Goal: Transaction & Acquisition: Purchase product/service

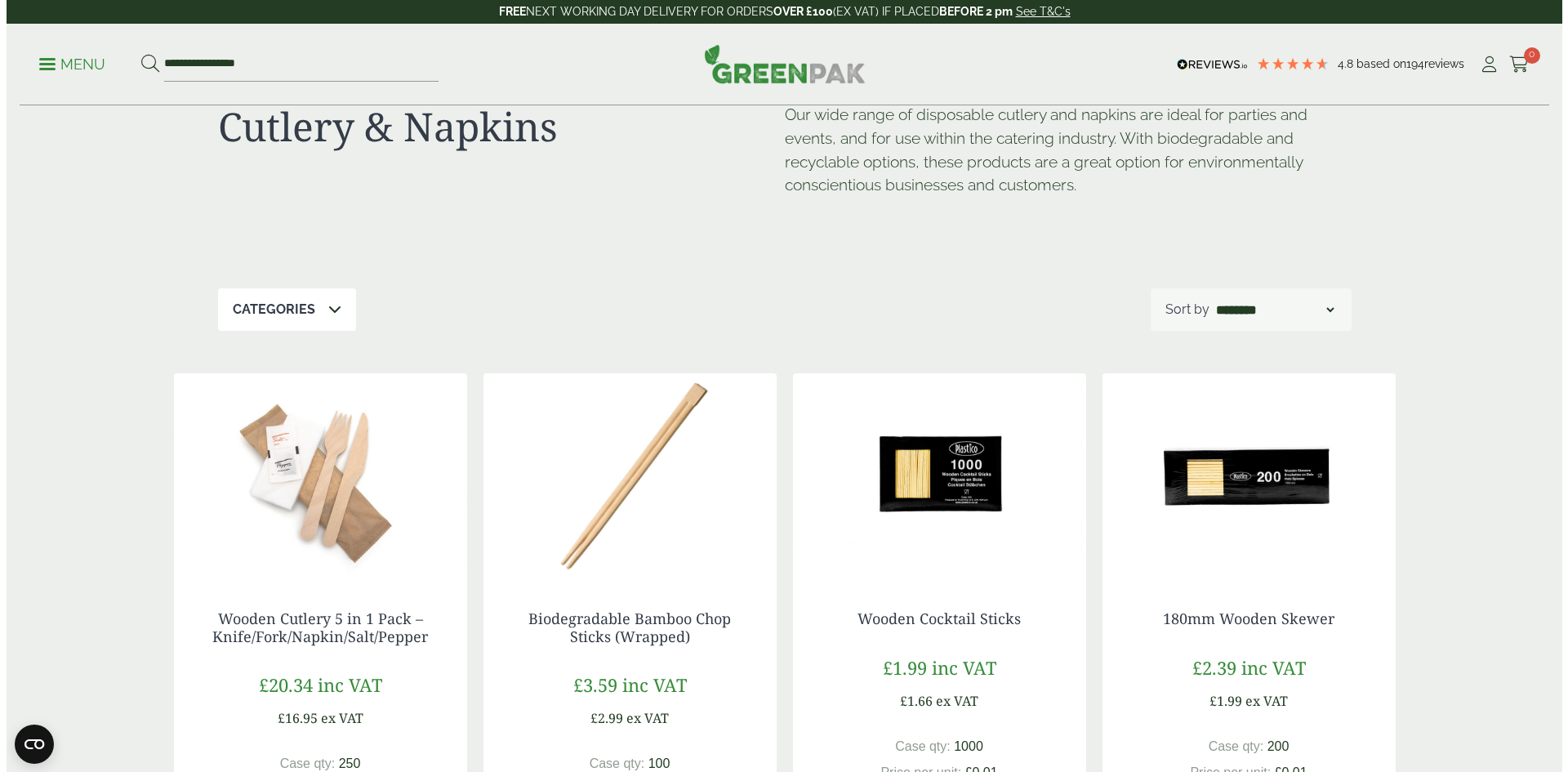
scroll to position [163, 0]
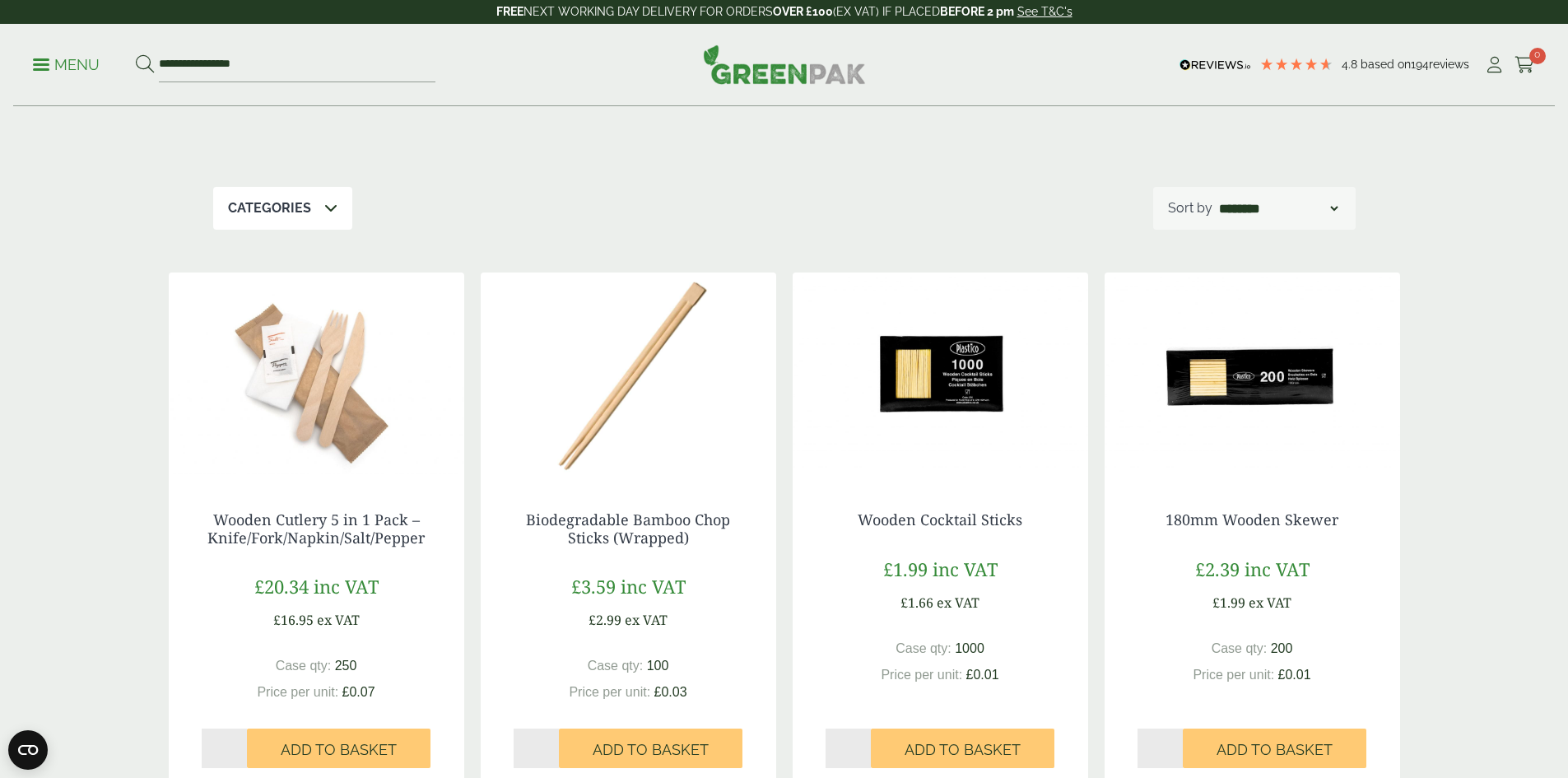
click at [46, 62] on p "Menu" at bounding box center [66, 65] width 67 height 20
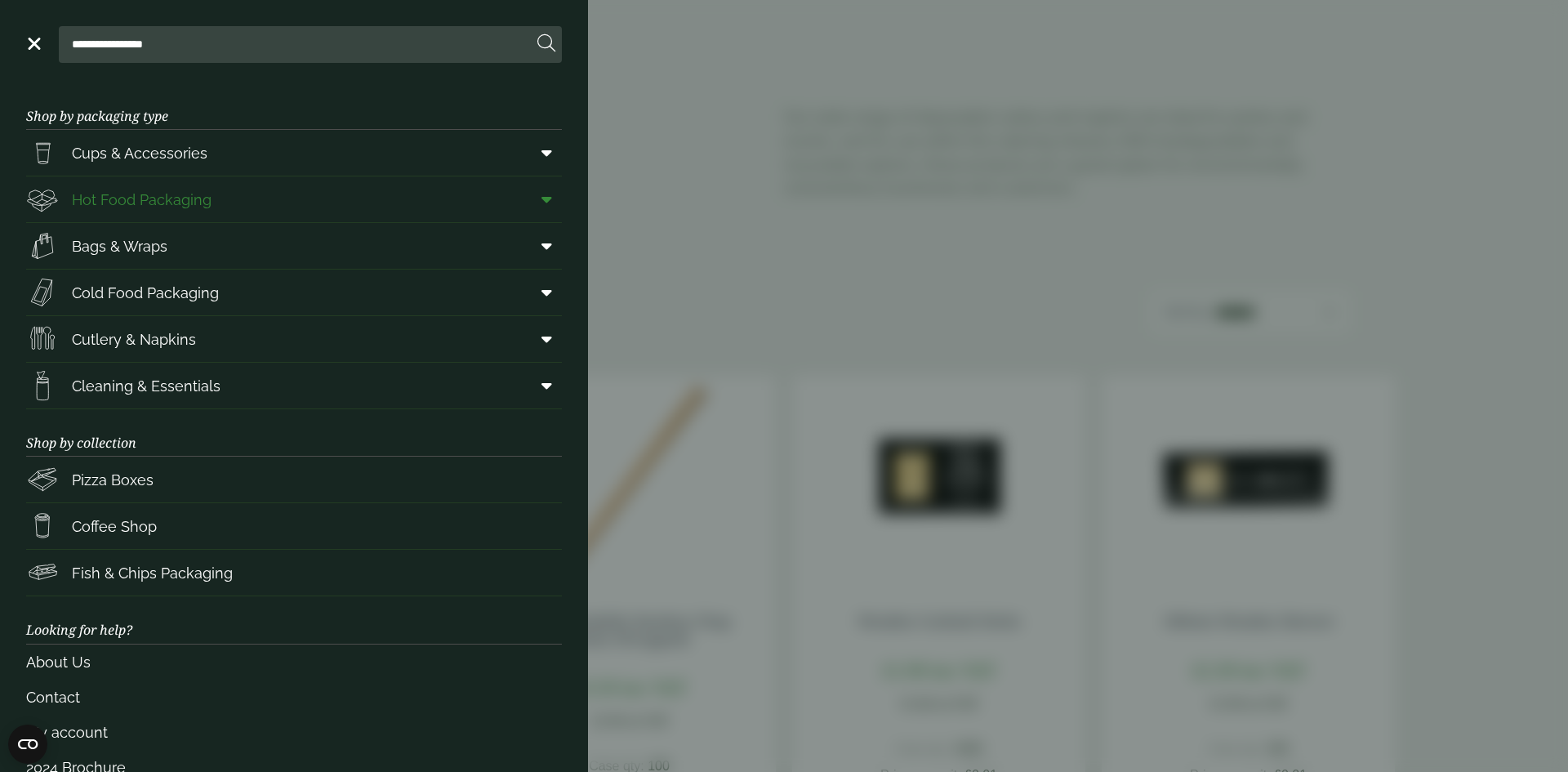
click at [160, 202] on span "Hot Food Packaging" at bounding box center [141, 199] width 139 height 22
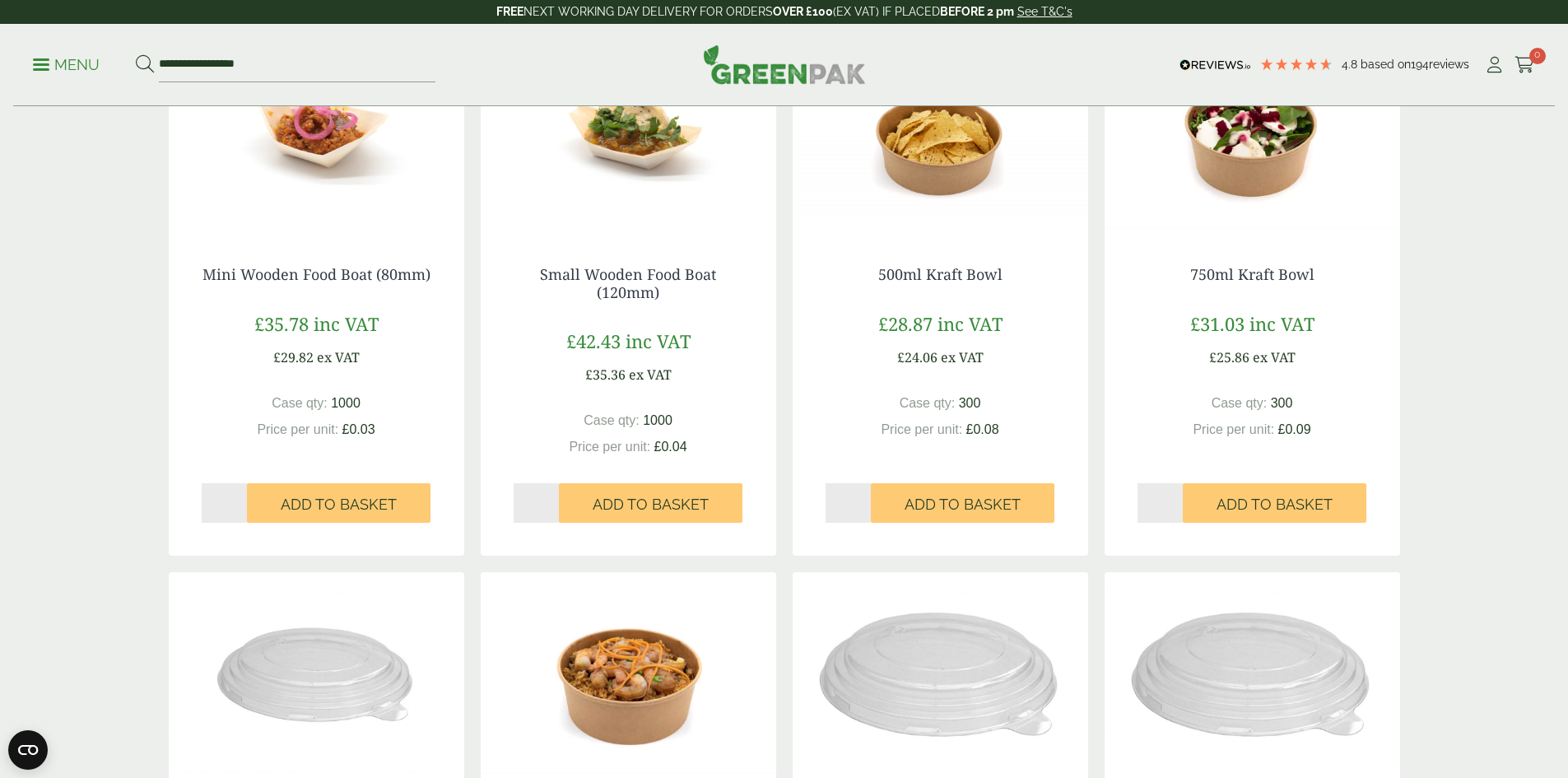
scroll to position [988, 0]
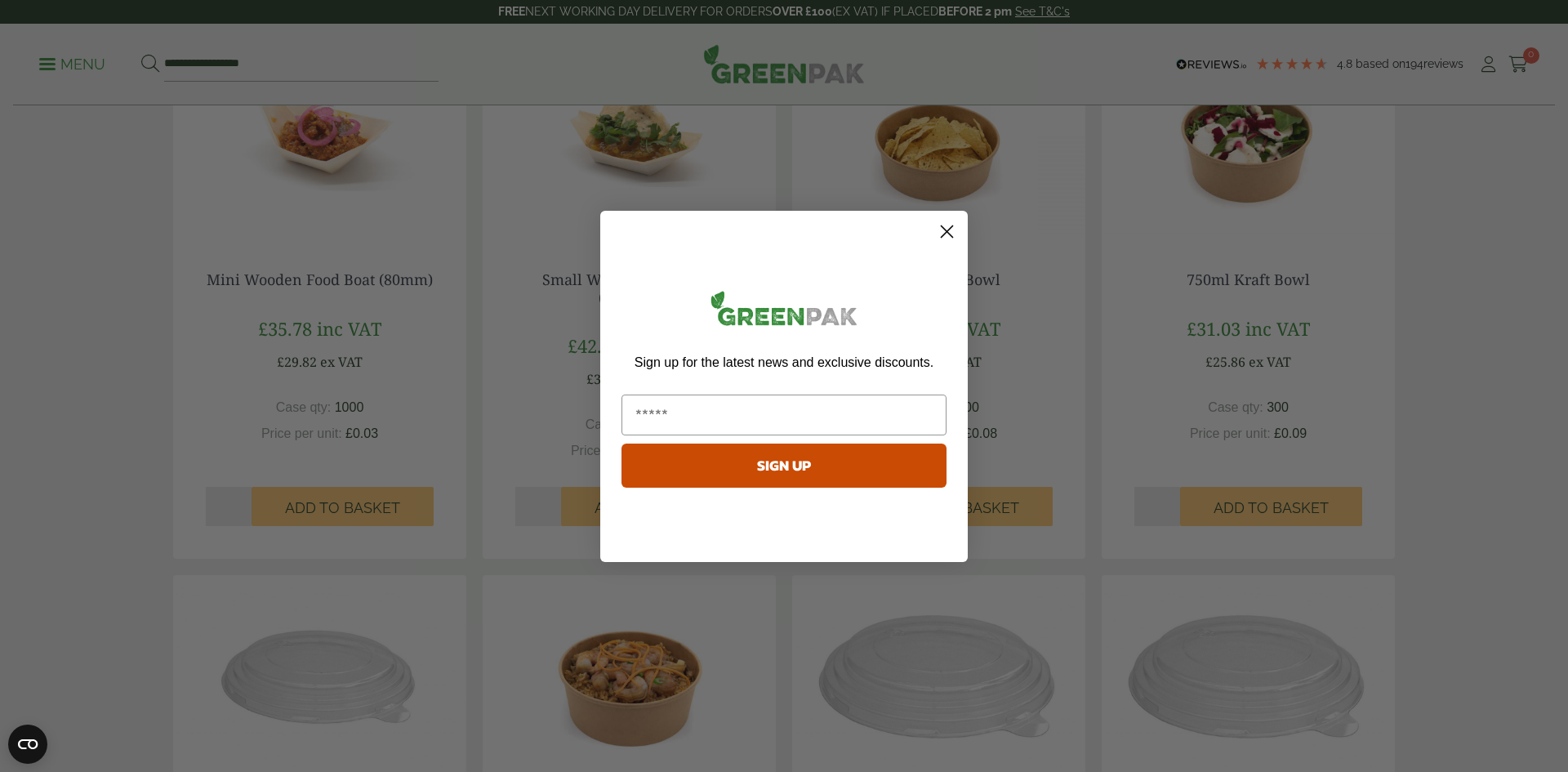
click at [952, 227] on icon "Close dialog" at bounding box center [947, 231] width 11 height 11
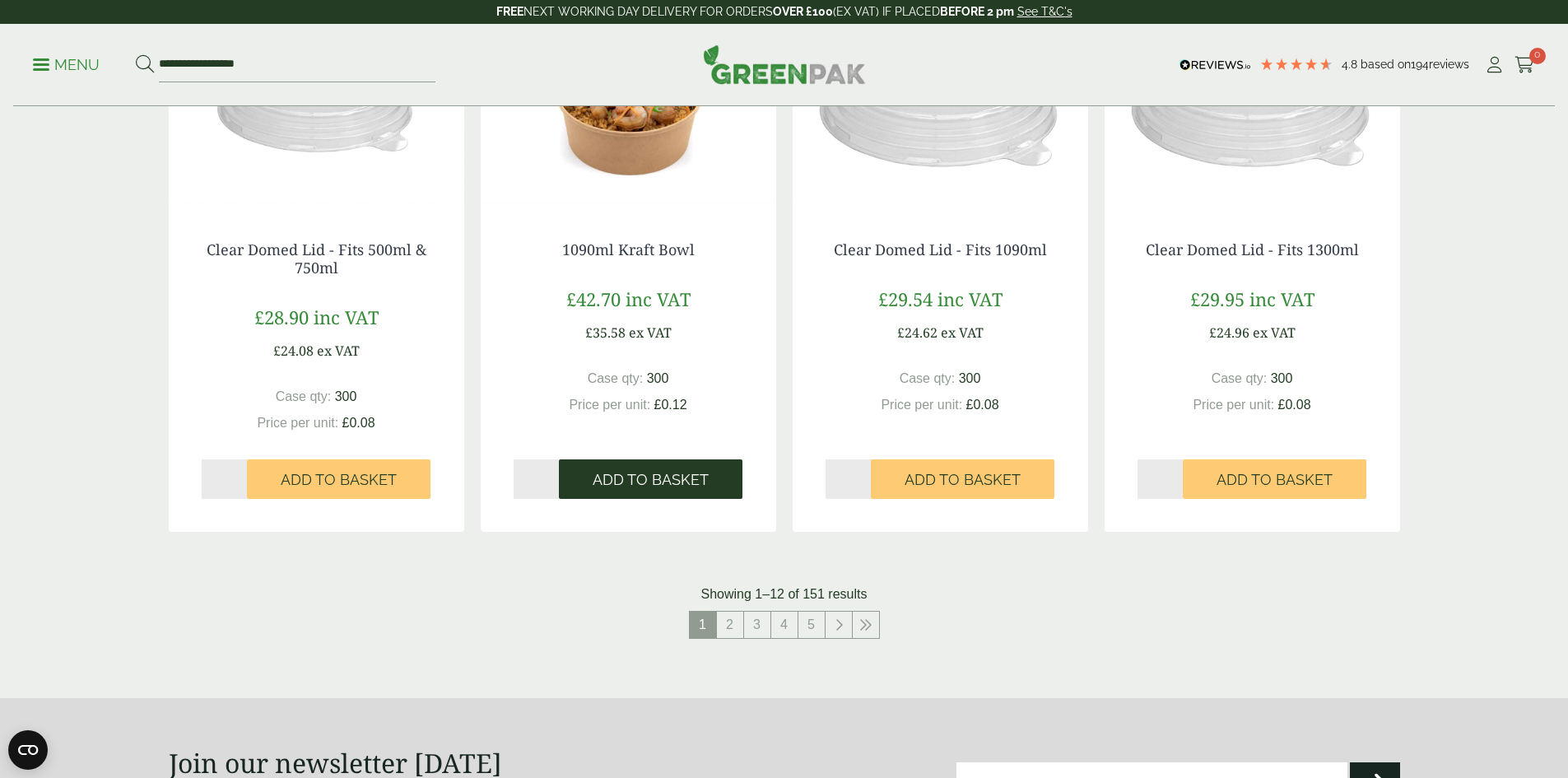
scroll to position [1565, 0]
click at [727, 635] on link "2" at bounding box center [730, 626] width 27 height 27
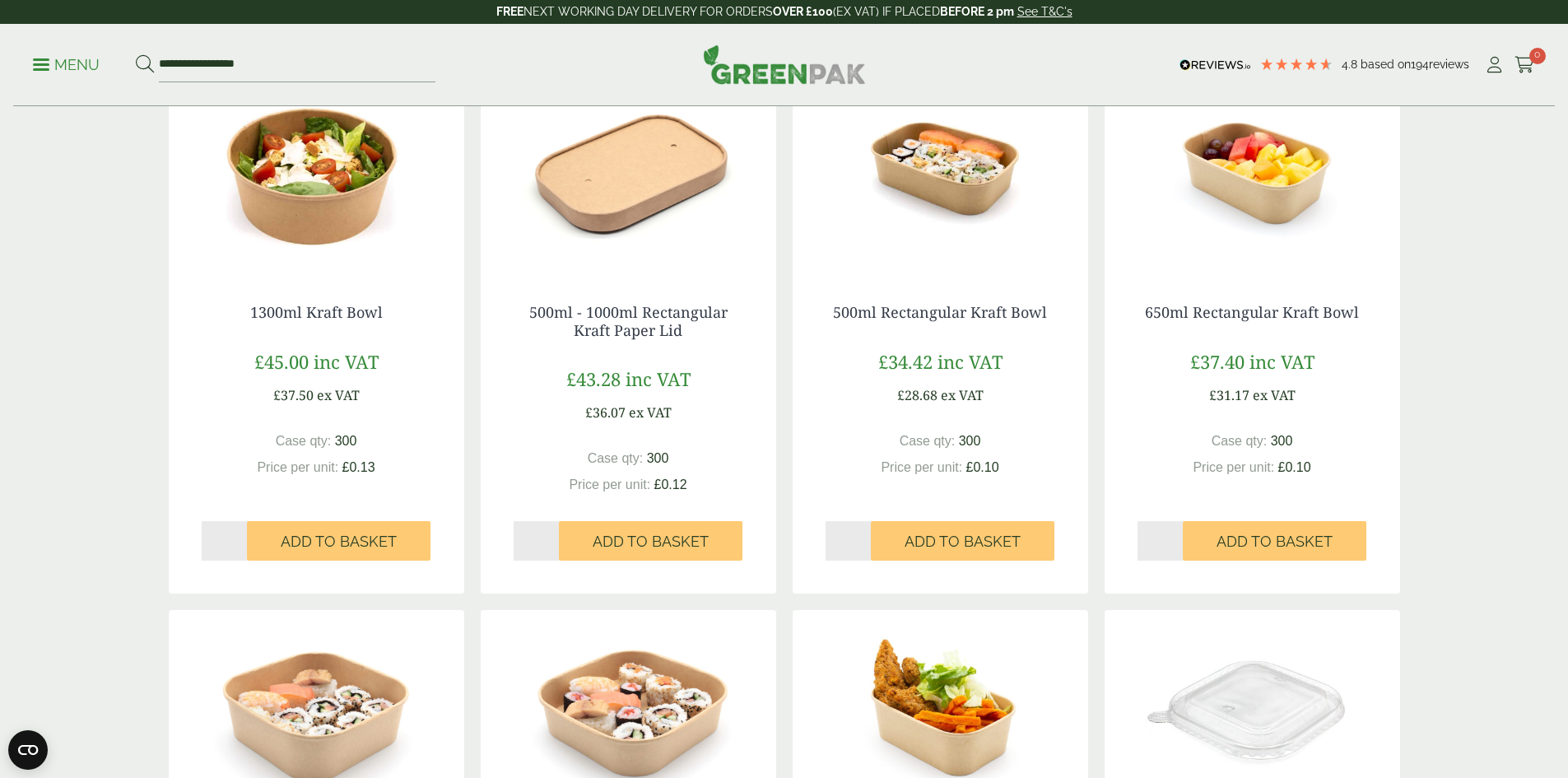
scroll to position [412, 0]
click at [1277, 318] on link "650ml Rectangular Kraft Bowl" at bounding box center [1252, 313] width 214 height 20
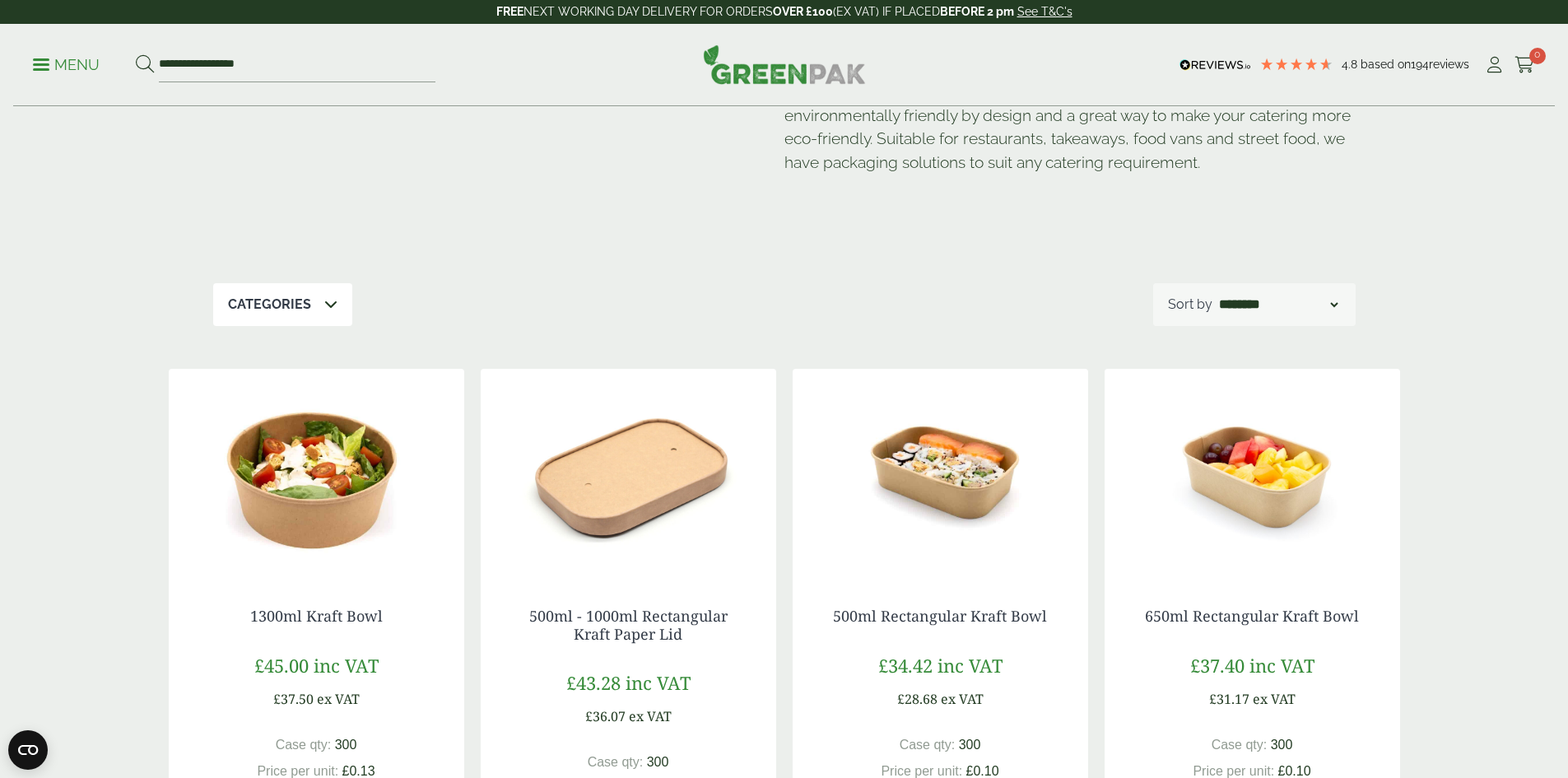
scroll to position [82, 0]
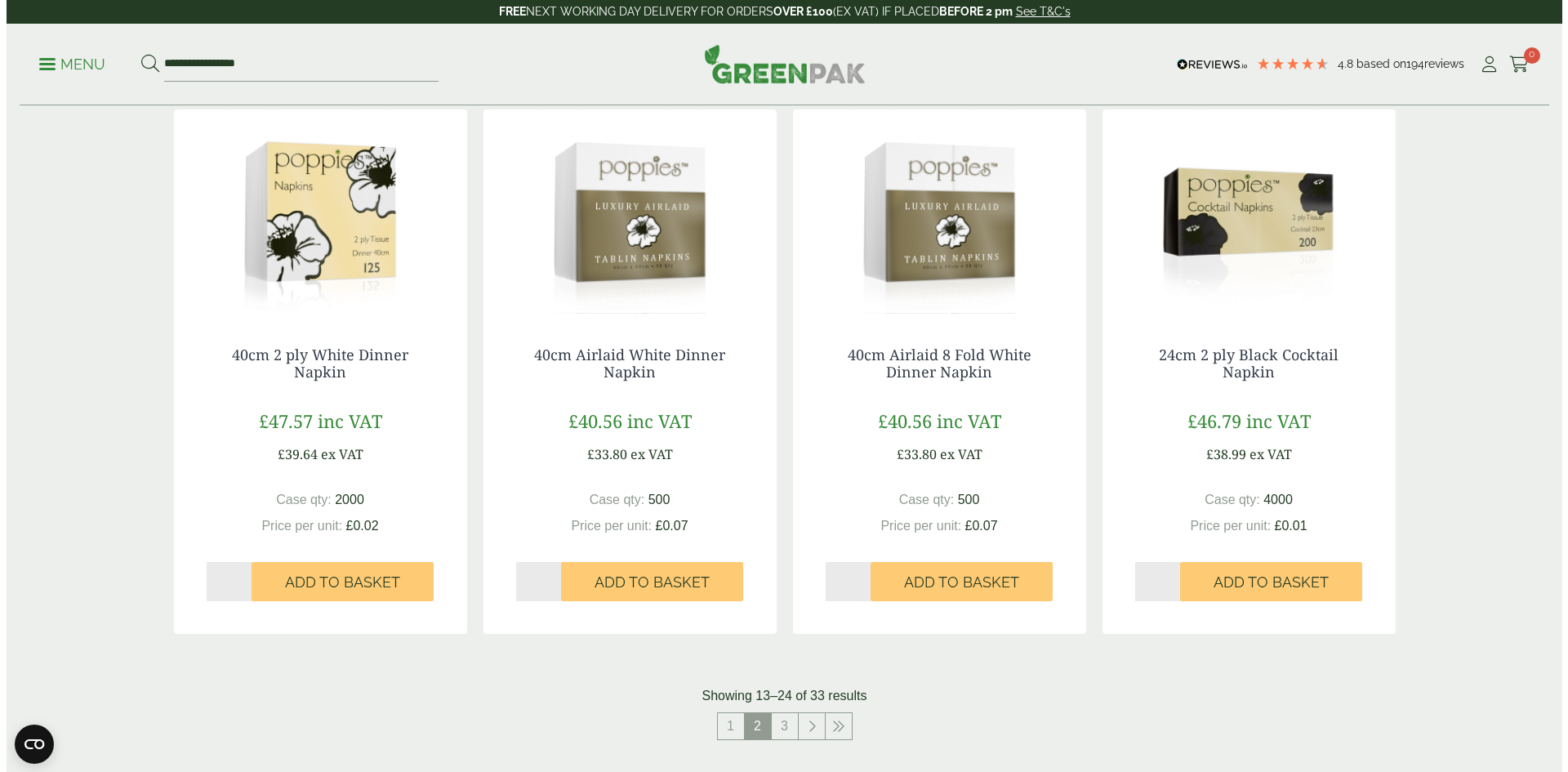
scroll to position [1144, 0]
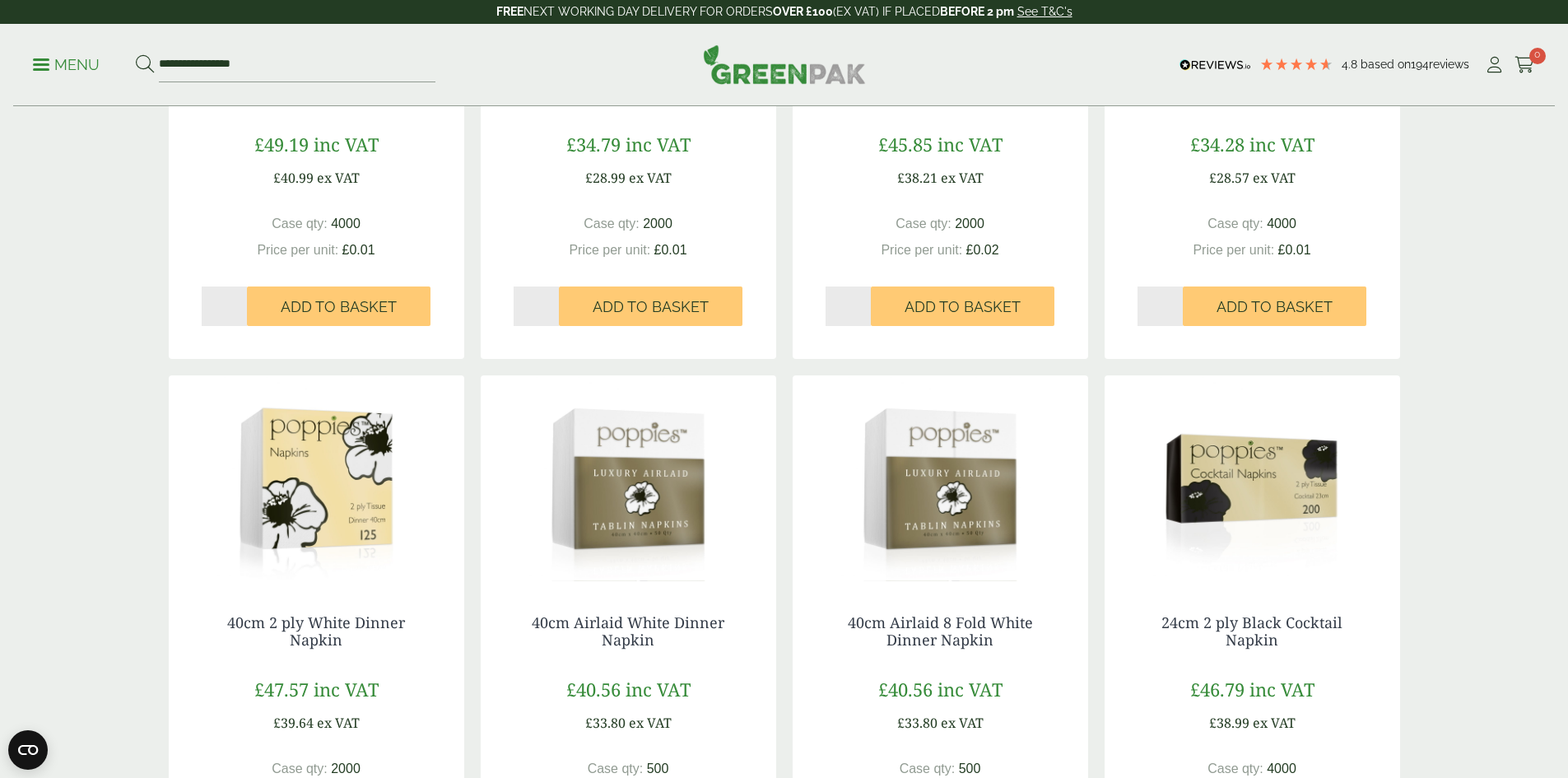
click at [51, 68] on link "Menu" at bounding box center [66, 63] width 67 height 16
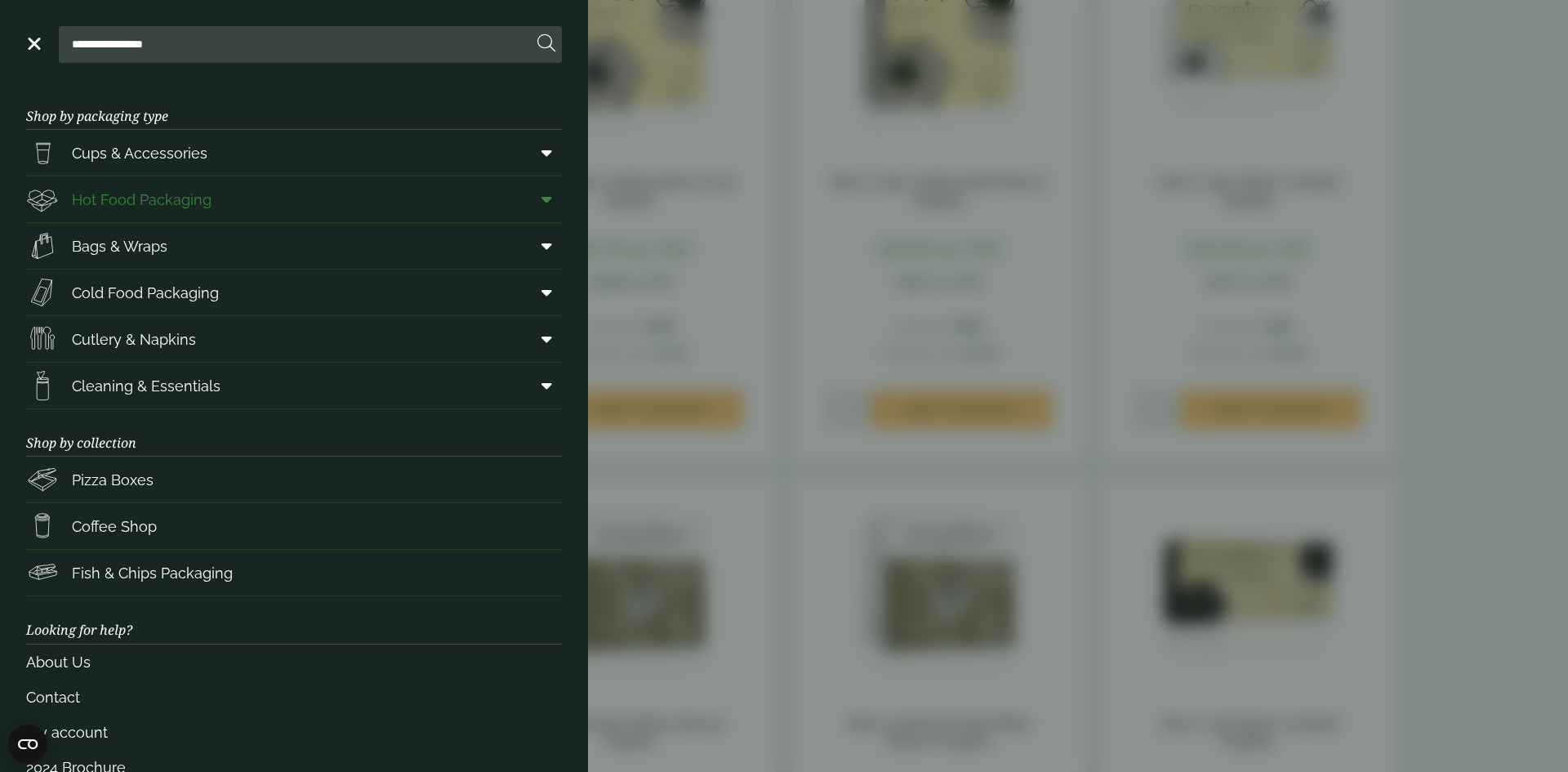
click at [155, 207] on span "Hot Food Packaging" at bounding box center [141, 199] width 139 height 22
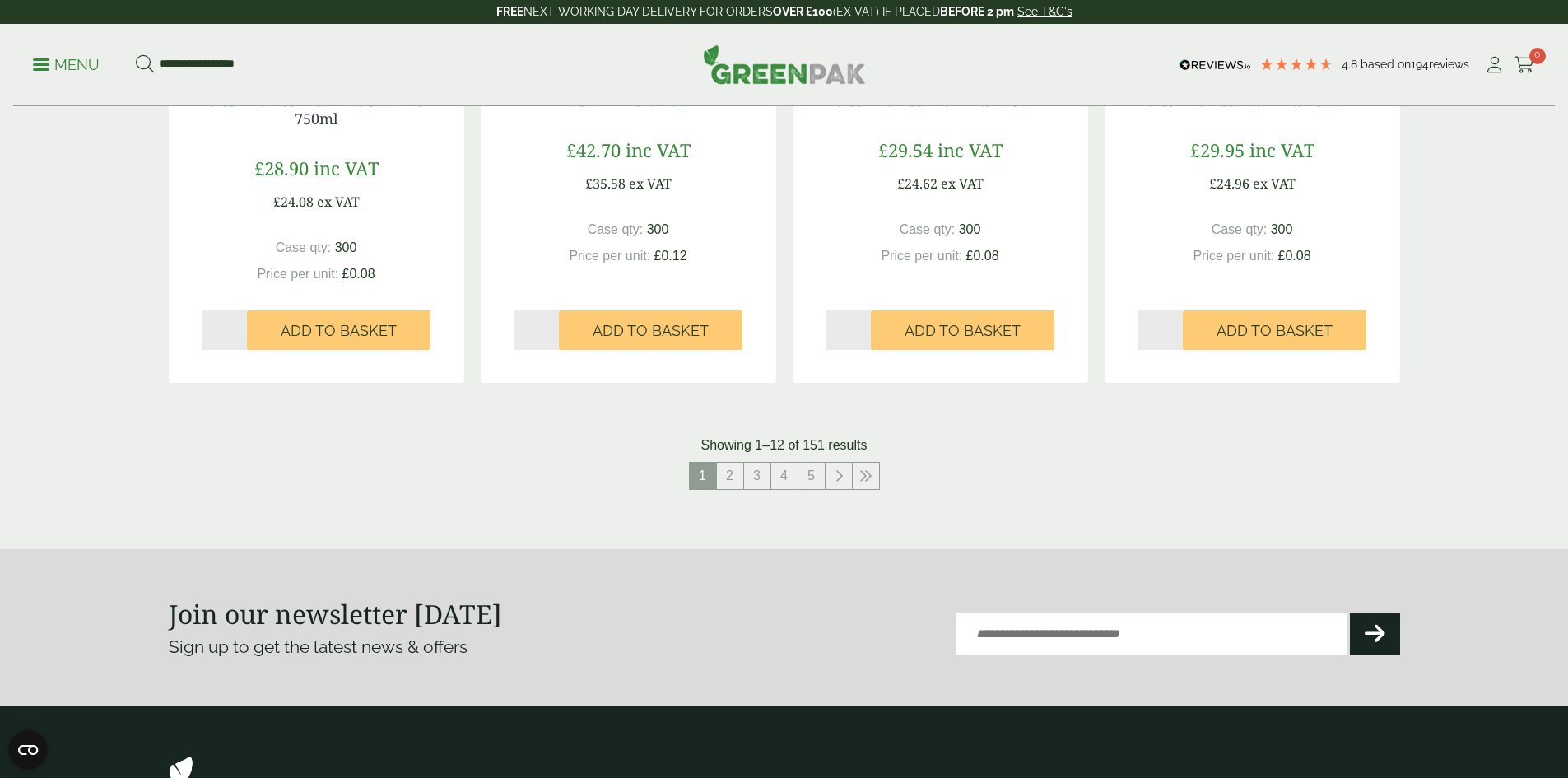
scroll to position [1729, 0]
